Goal: Task Accomplishment & Management: Use online tool/utility

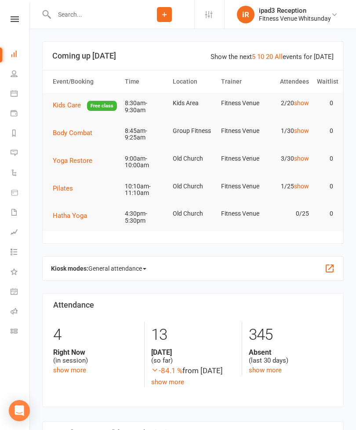
click at [70, 165] on span "Yoga Restore" at bounding box center [73, 161] width 40 height 8
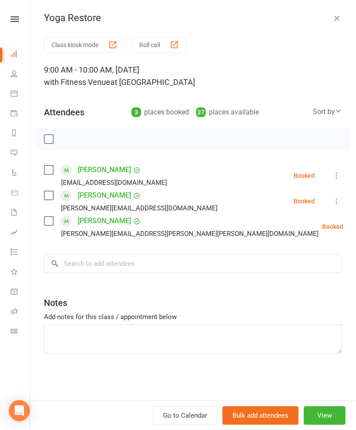
click at [165, 42] on button "Roll call" at bounding box center [159, 45] width 55 height 16
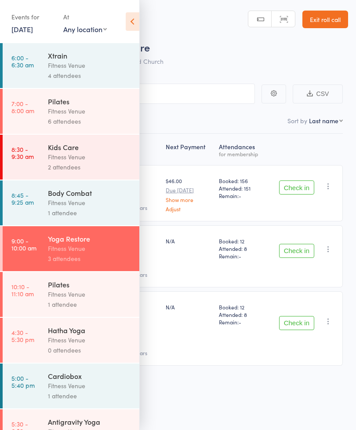
click at [139, 22] on icon at bounding box center [133, 21] width 14 height 18
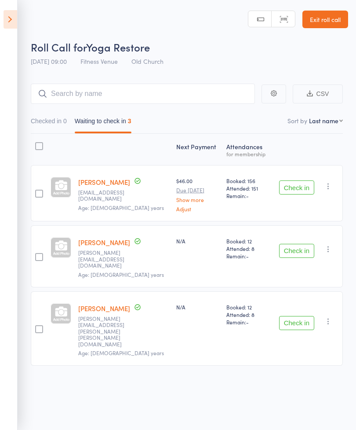
click at [299, 186] on button "Check in" at bounding box center [296, 187] width 35 height 14
click at [301, 244] on button "Check in" at bounding box center [296, 251] width 35 height 14
click at [303, 316] on button "Check in" at bounding box center [296, 323] width 35 height 14
click at [299, 187] on button "Check in" at bounding box center [296, 187] width 35 height 14
click at [297, 188] on button "Check in" at bounding box center [296, 187] width 35 height 14
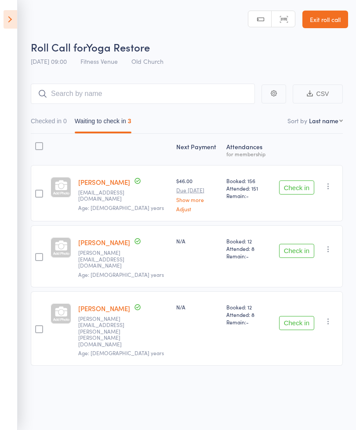
click at [305, 246] on button "Check in" at bounding box center [296, 251] width 35 height 14
click at [302, 316] on button "Check in" at bounding box center [296, 323] width 35 height 14
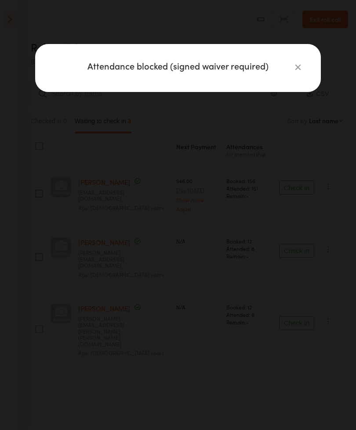
click at [302, 66] on icon "button" at bounding box center [299, 67] width 10 height 10
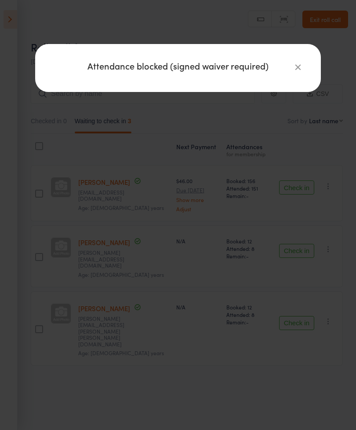
click at [295, 68] on icon "button" at bounding box center [299, 67] width 10 height 10
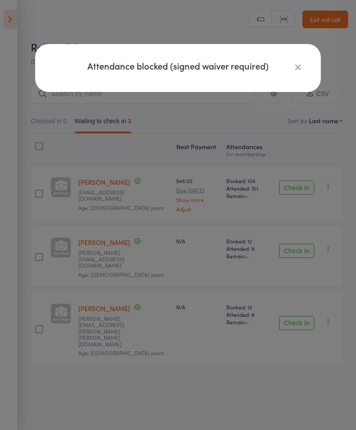
click at [304, 62] on div "Attendance blocked (signed waiver required)" at bounding box center [178, 68] width 286 height 48
click at [301, 68] on icon "button" at bounding box center [299, 67] width 10 height 10
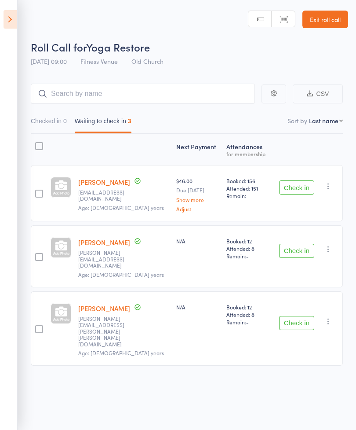
click at [295, 187] on button "Check in" at bounding box center [296, 187] width 35 height 14
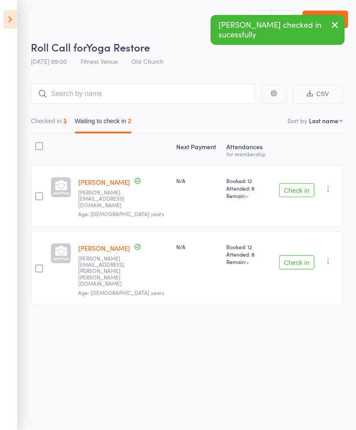
click at [301, 255] on button "Check in" at bounding box center [296, 262] width 35 height 14
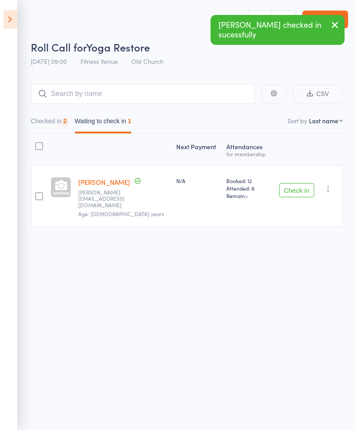
click at [298, 190] on button "Check in" at bounding box center [296, 190] width 35 height 14
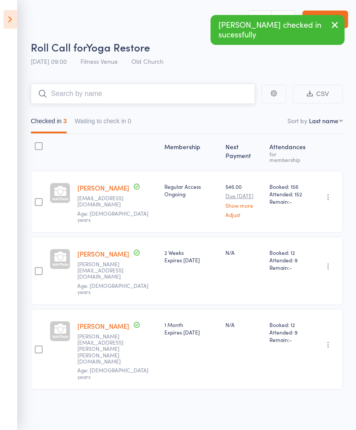
click at [113, 95] on input "search" at bounding box center [143, 94] width 224 height 20
type input "L"
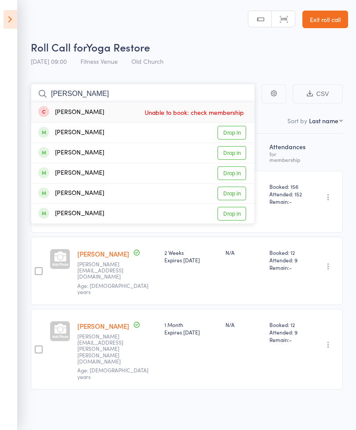
type input "Deborah"
click at [240, 126] on link "Drop in" at bounding box center [232, 133] width 29 height 14
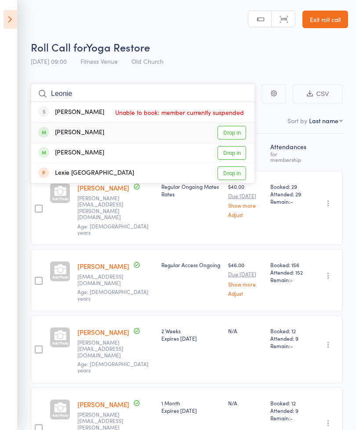
type input "Leonie"
click at [244, 134] on link "Drop in" at bounding box center [232, 133] width 29 height 14
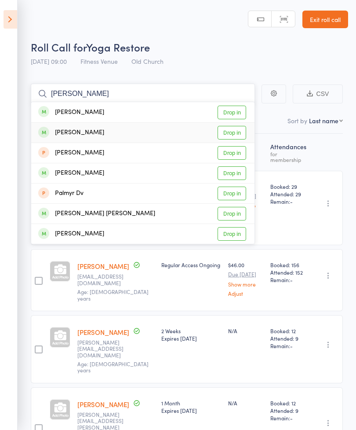
type input "Pam"
click at [236, 135] on link "Drop in" at bounding box center [232, 133] width 29 height 14
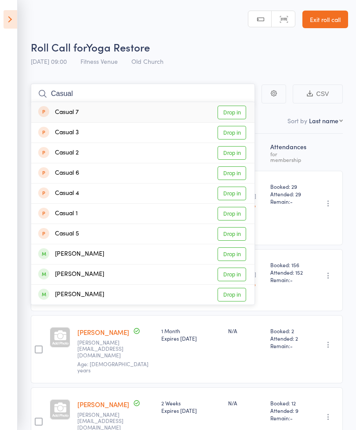
type input "Casual"
click at [233, 107] on link "Drop in" at bounding box center [232, 113] width 29 height 14
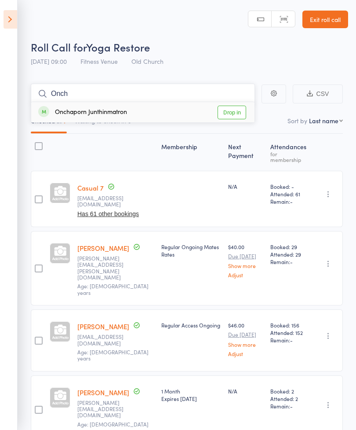
type input "Onch"
click at [239, 112] on link "Drop in" at bounding box center [232, 113] width 29 height 14
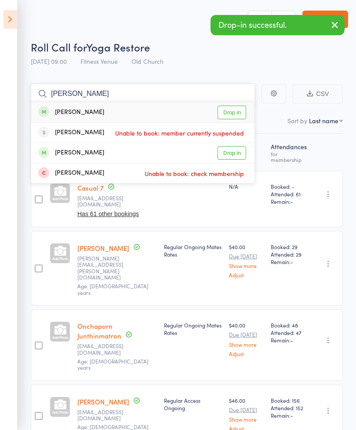
type input "Domin"
click at [233, 109] on link "Drop in" at bounding box center [232, 113] width 29 height 14
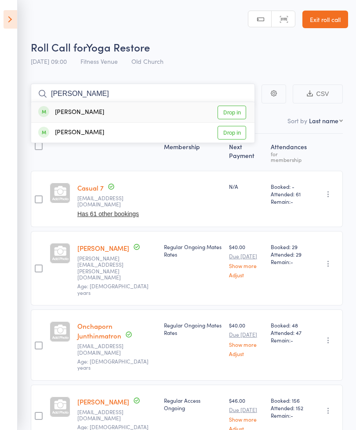
type input "Suzette"
click at [236, 110] on link "Drop in" at bounding box center [232, 113] width 29 height 14
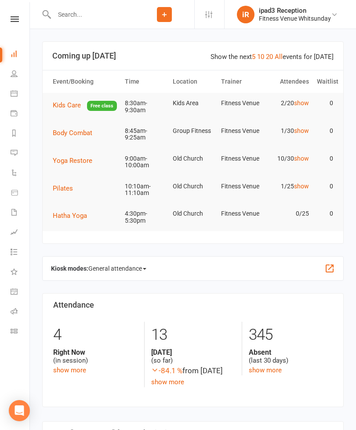
click at [75, 165] on span "Yoga Restore" at bounding box center [73, 161] width 40 height 8
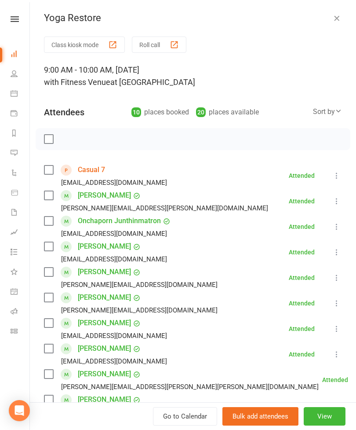
click at [165, 40] on button "Roll call" at bounding box center [159, 45] width 55 height 16
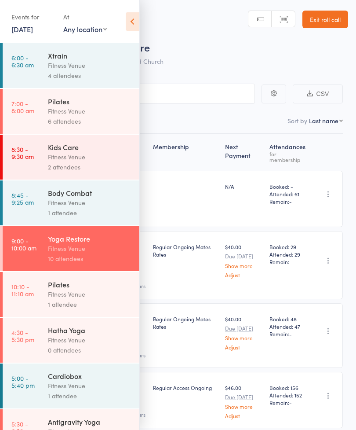
click at [133, 23] on icon at bounding box center [133, 21] width 14 height 18
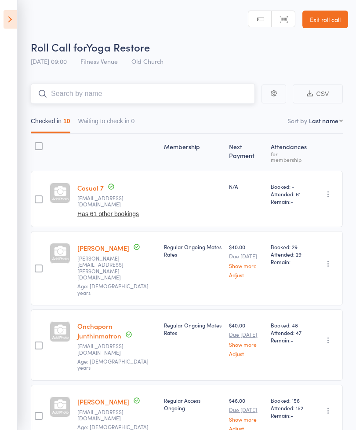
click at [111, 93] on input "search" at bounding box center [143, 94] width 224 height 20
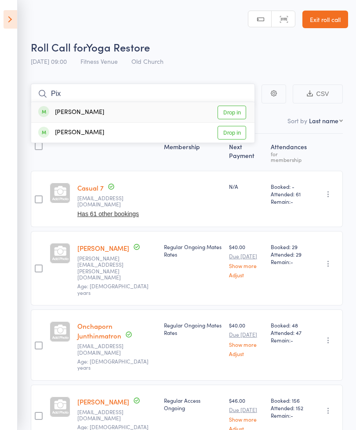
type input "Pix"
click at [235, 109] on link "Drop in" at bounding box center [232, 113] width 29 height 14
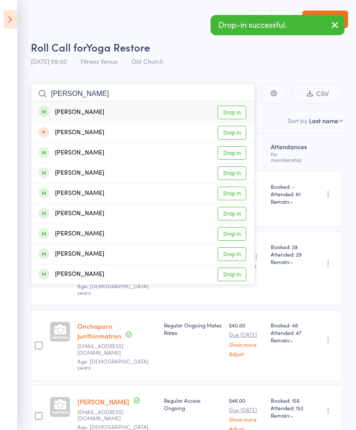
type input "[PERSON_NAME]"
click at [233, 109] on link "Drop in" at bounding box center [232, 113] width 29 height 14
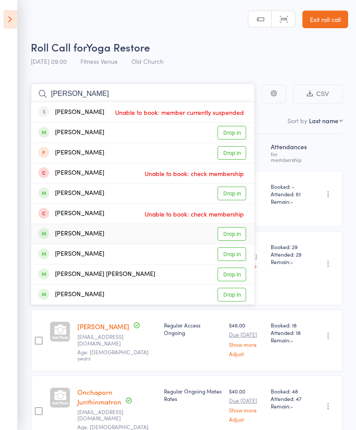
type input "[PERSON_NAME]"
click at [235, 233] on link "Drop in" at bounding box center [232, 234] width 29 height 14
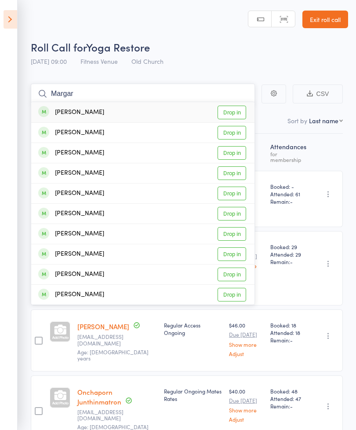
type input "Margar"
click at [233, 110] on link "Drop in" at bounding box center [232, 113] width 29 height 14
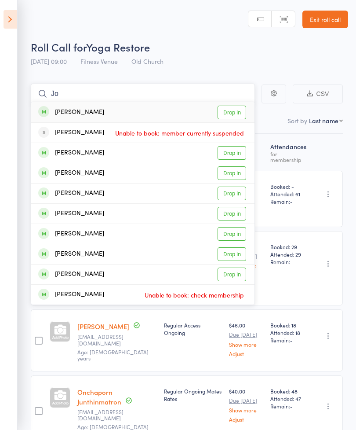
type input "J"
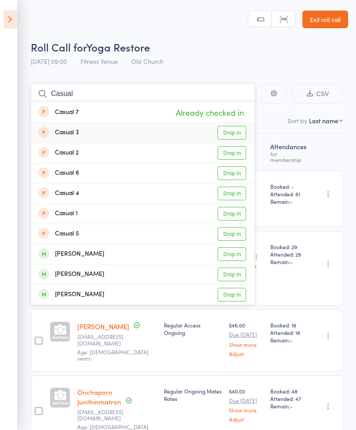
type input "Casual"
click at [241, 129] on link "Drop in" at bounding box center [232, 133] width 29 height 14
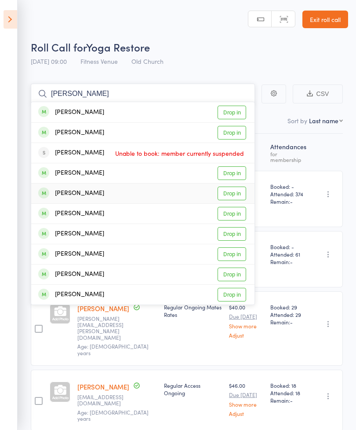
type input "[PERSON_NAME]"
click at [235, 194] on link "Drop in" at bounding box center [232, 194] width 29 height 14
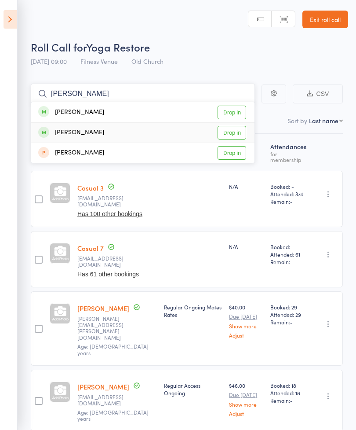
type input "[PERSON_NAME]"
click at [233, 126] on link "Drop in" at bounding box center [232, 133] width 29 height 14
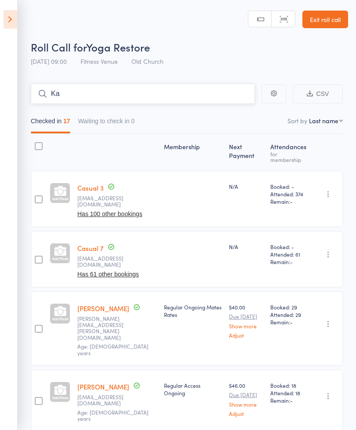
type input "K"
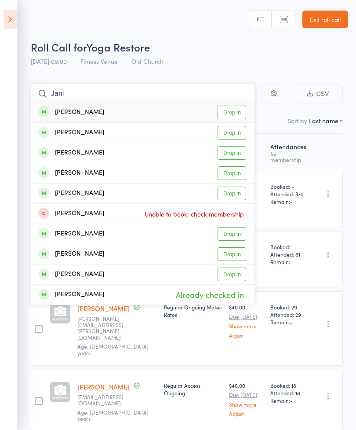
type input "Jani"
click at [238, 114] on link "Drop in" at bounding box center [232, 113] width 29 height 14
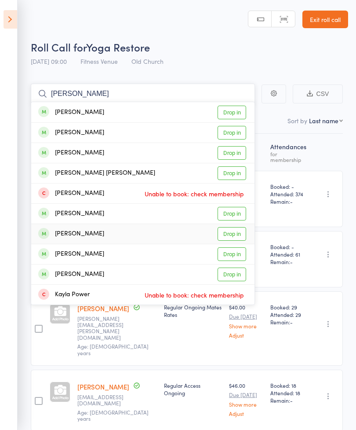
type input "[PERSON_NAME]"
click at [233, 231] on link "Drop in" at bounding box center [232, 234] width 29 height 14
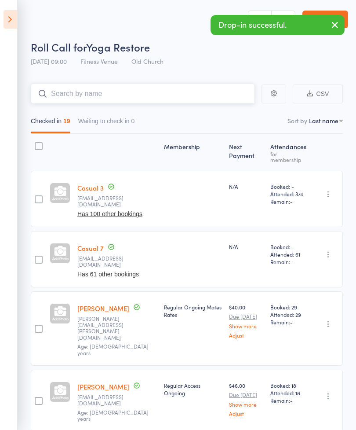
click at [119, 92] on input "search" at bounding box center [143, 94] width 224 height 20
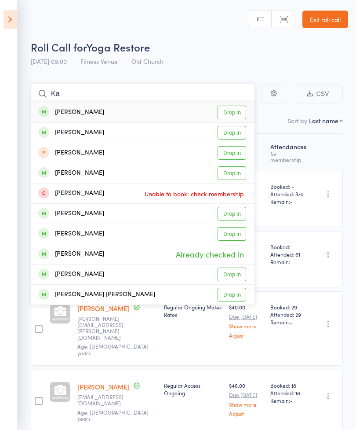
type input "K"
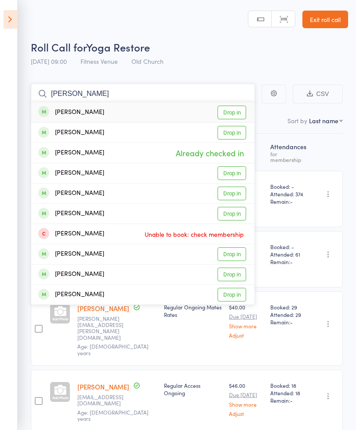
type input "J"
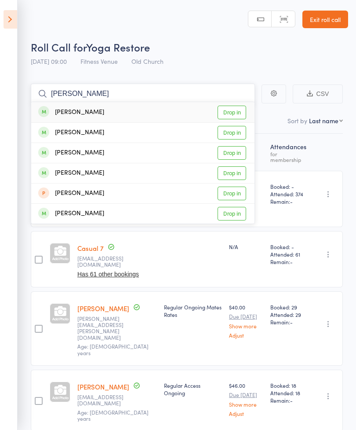
type input "[PERSON_NAME]"
click at [234, 132] on link "Drop in" at bounding box center [232, 133] width 29 height 14
